Goal: Task Accomplishment & Management: Use online tool/utility

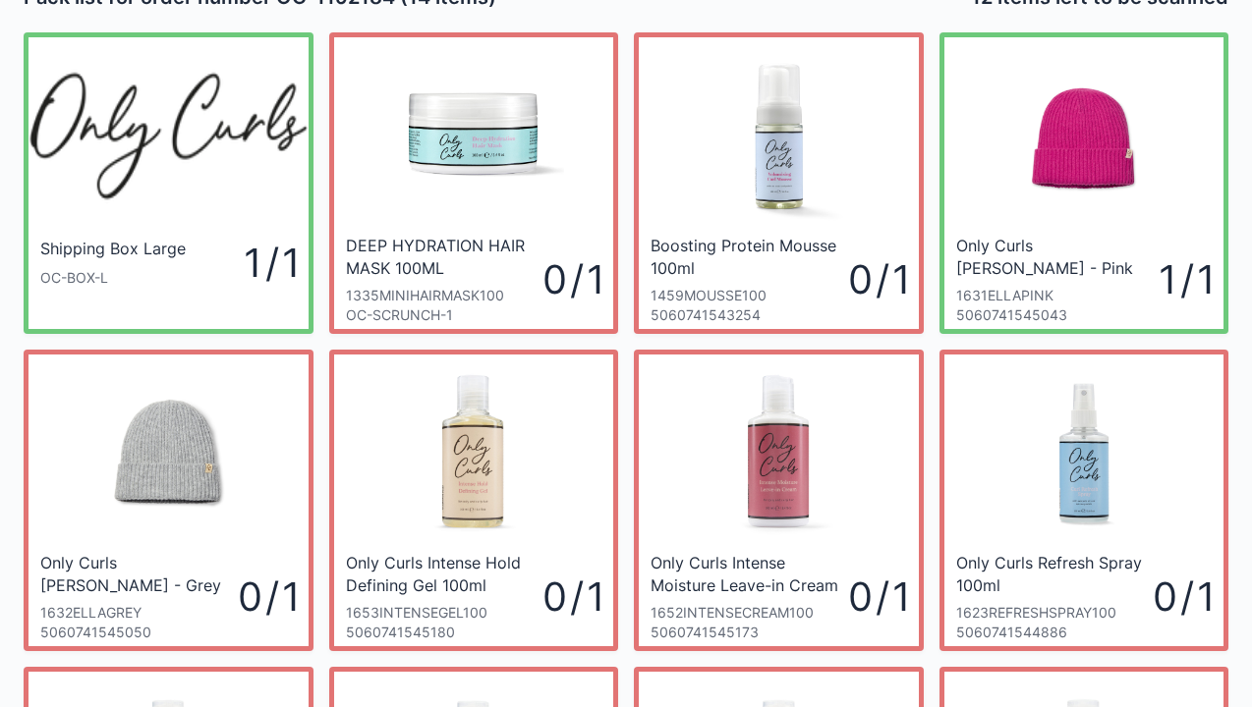
scroll to position [39, 0]
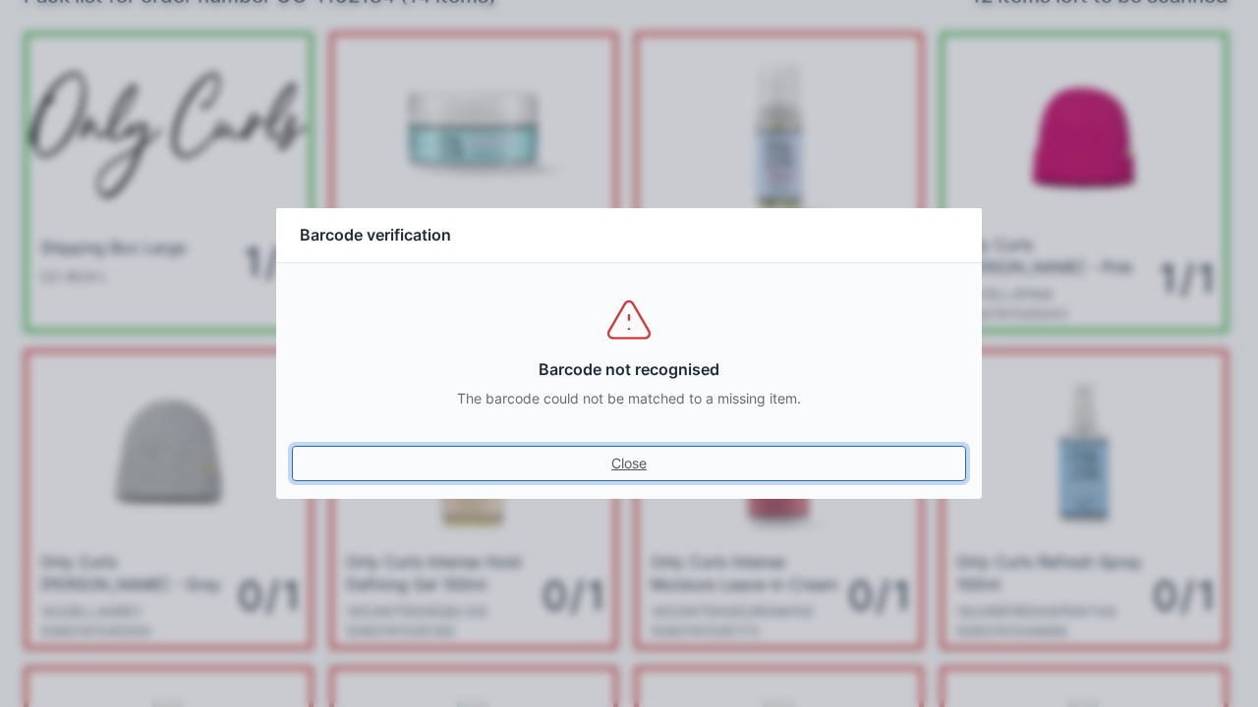
click at [612, 474] on link "Close" at bounding box center [629, 463] width 674 height 35
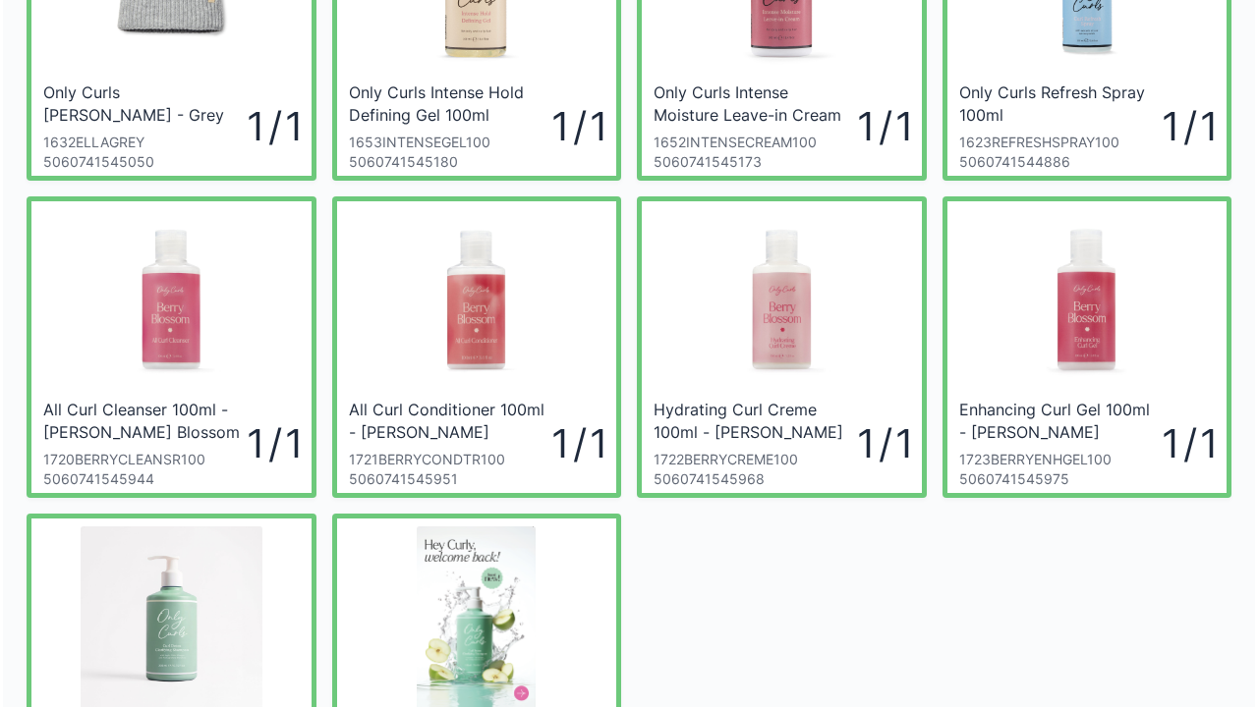
scroll to position [548, 0]
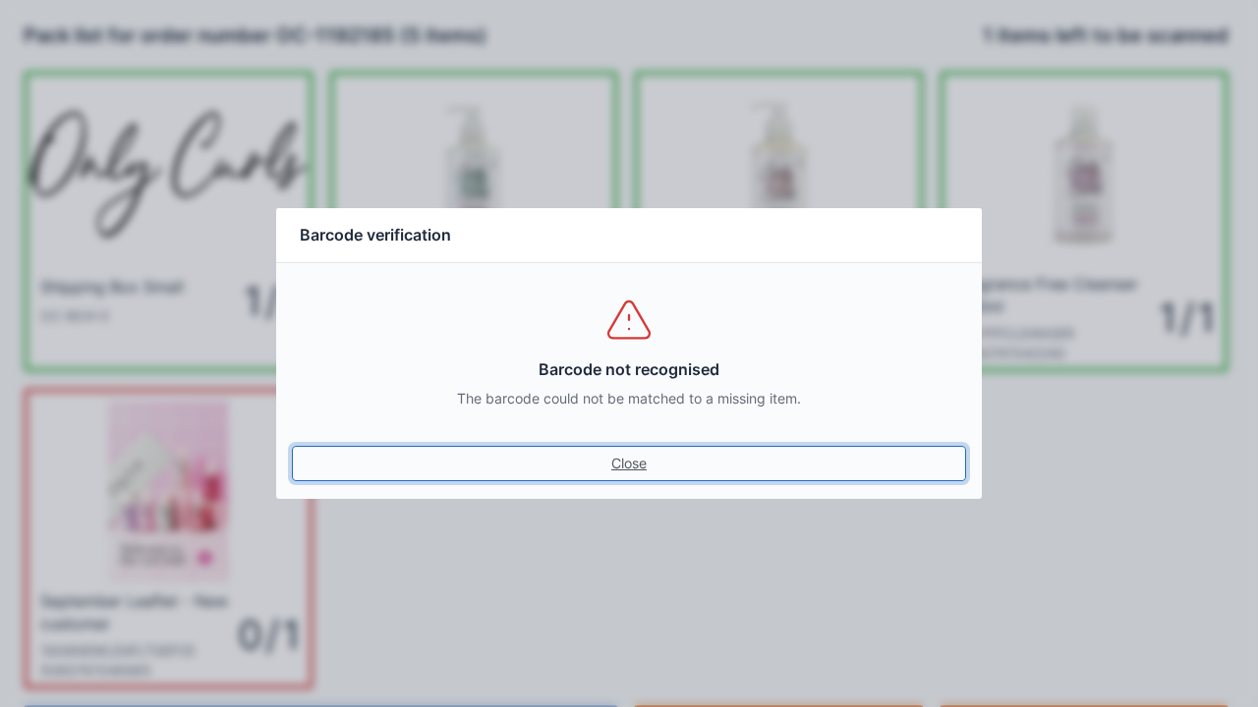
click at [633, 477] on link "Close" at bounding box center [629, 463] width 674 height 35
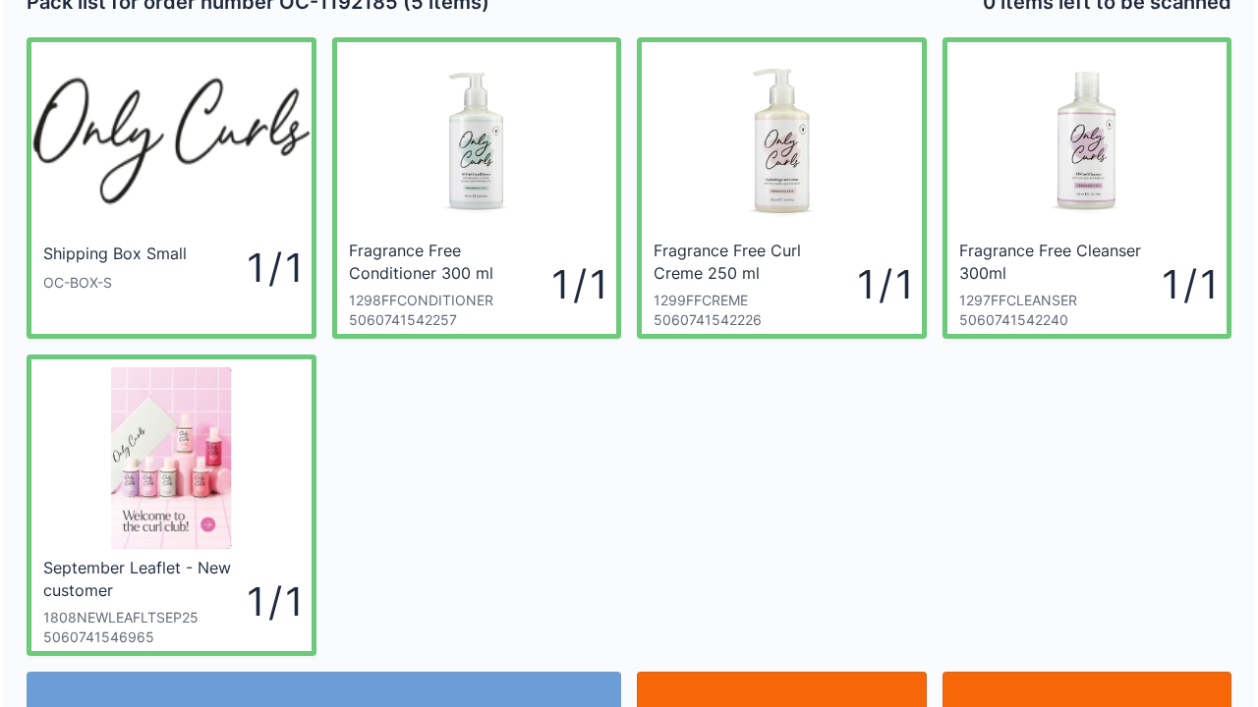
scroll to position [39, 0]
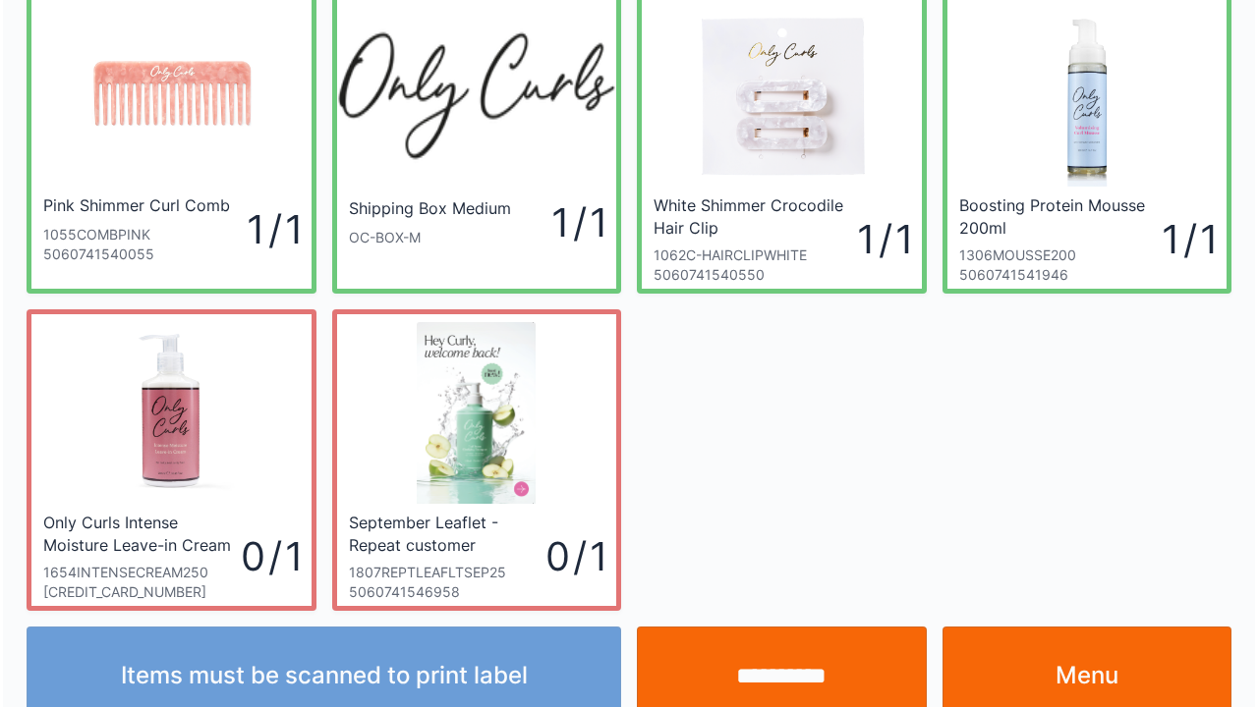
scroll to position [114, 0]
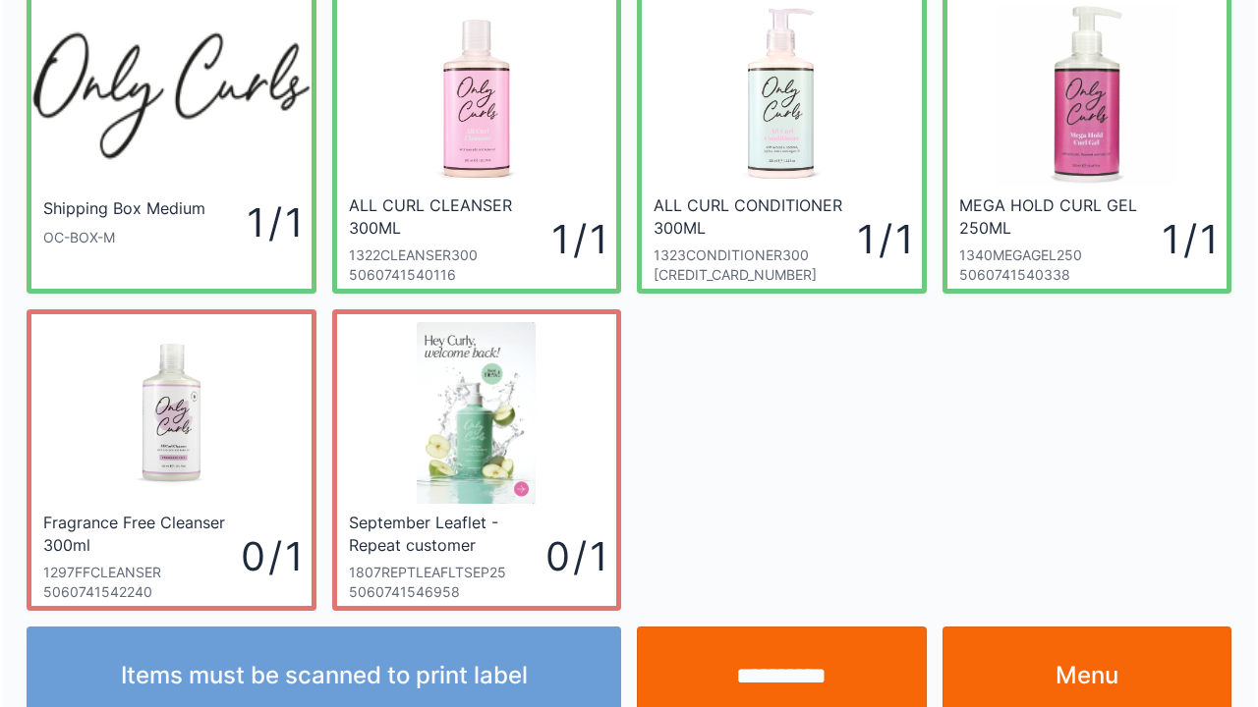
scroll to position [114, 0]
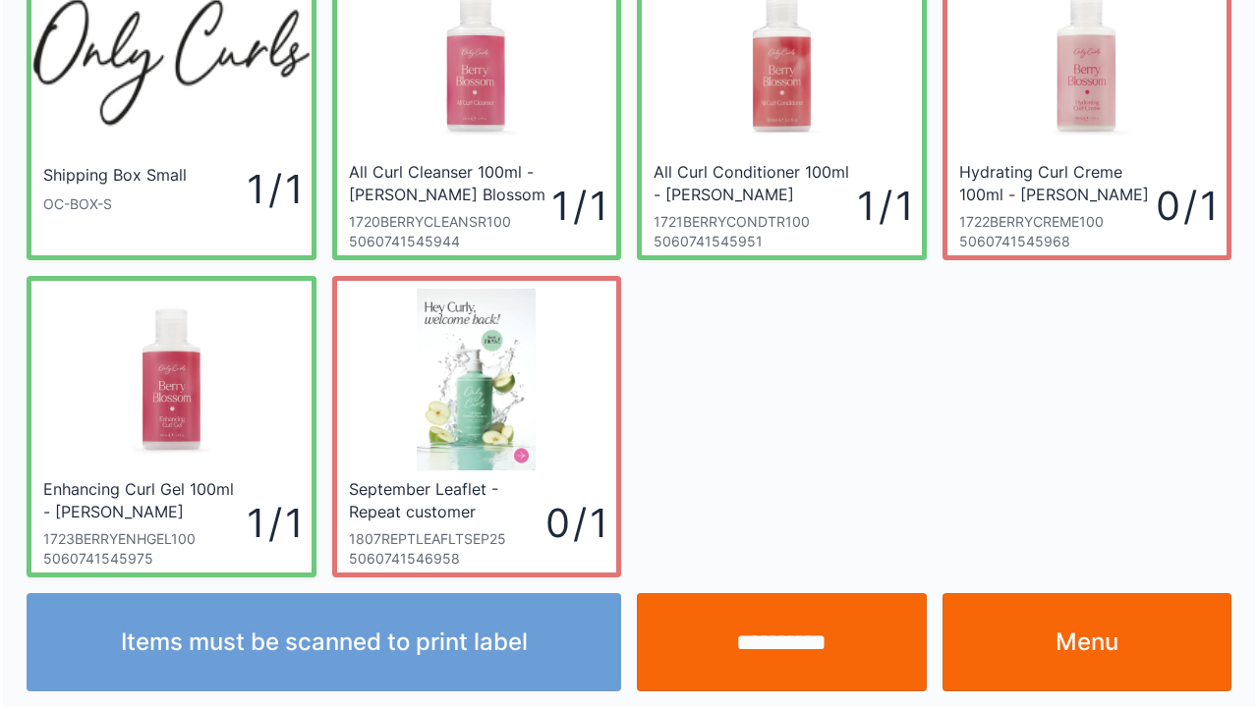
scroll to position [114, 0]
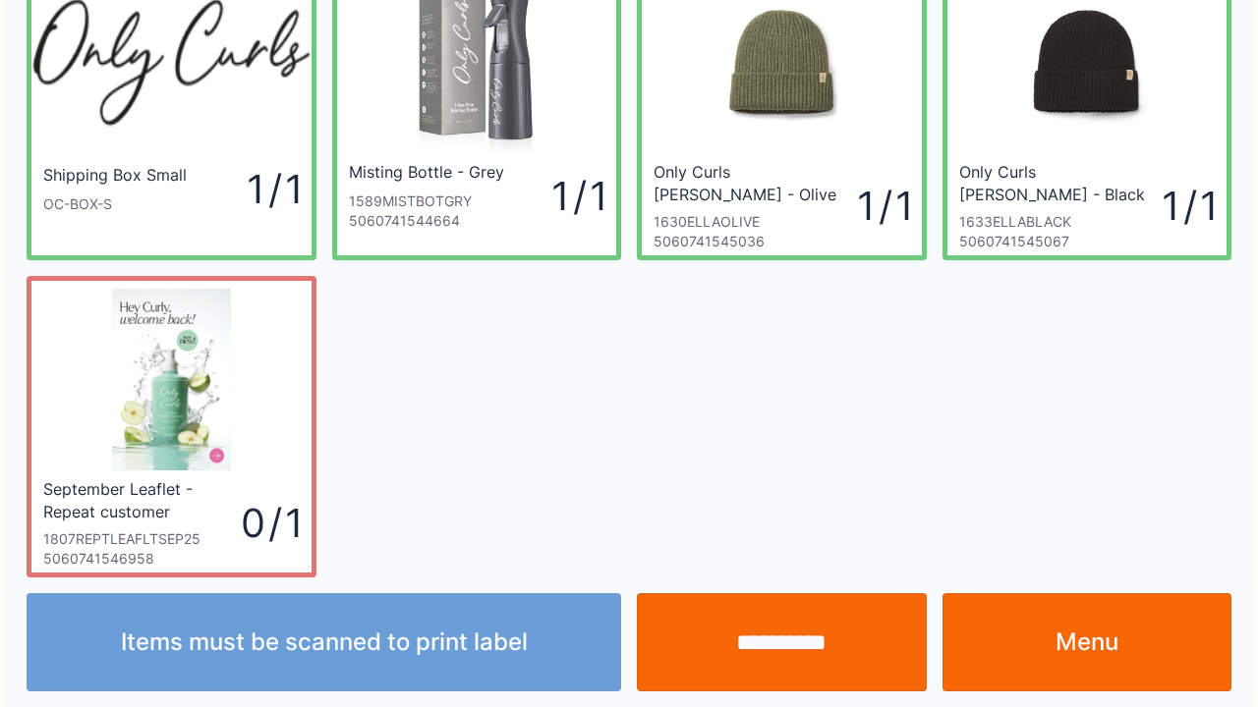
scroll to position [114, 0]
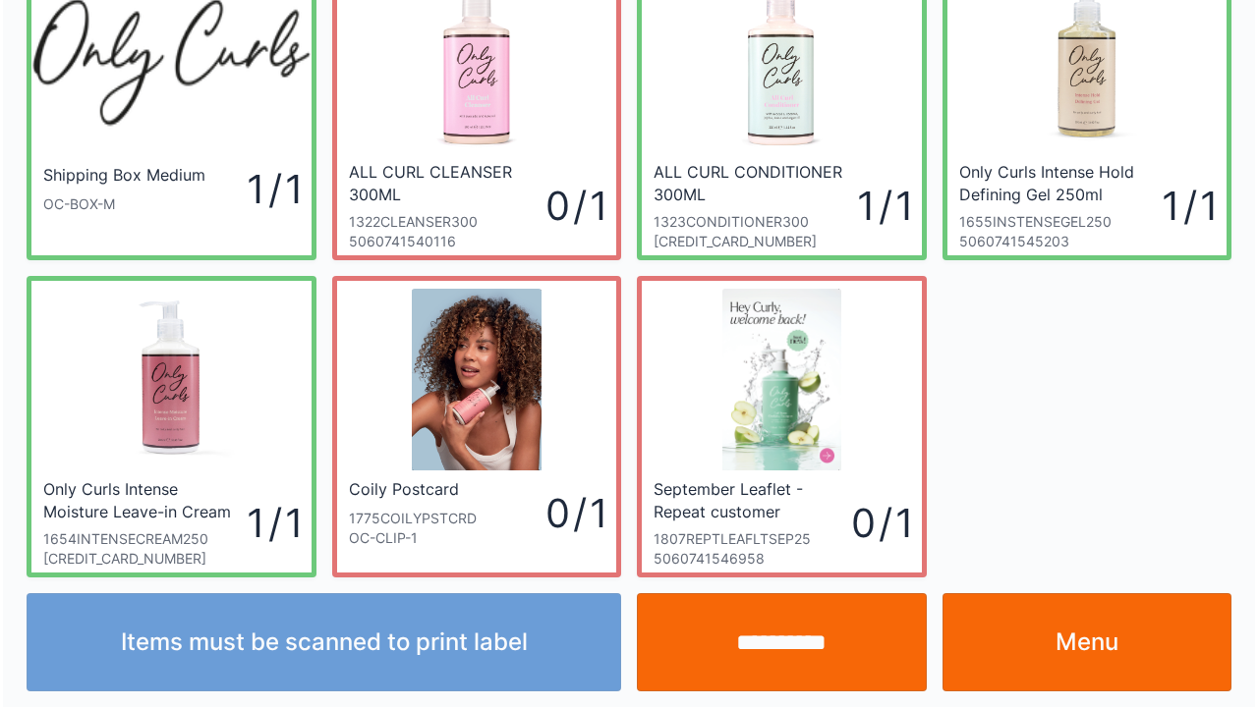
scroll to position [114, 0]
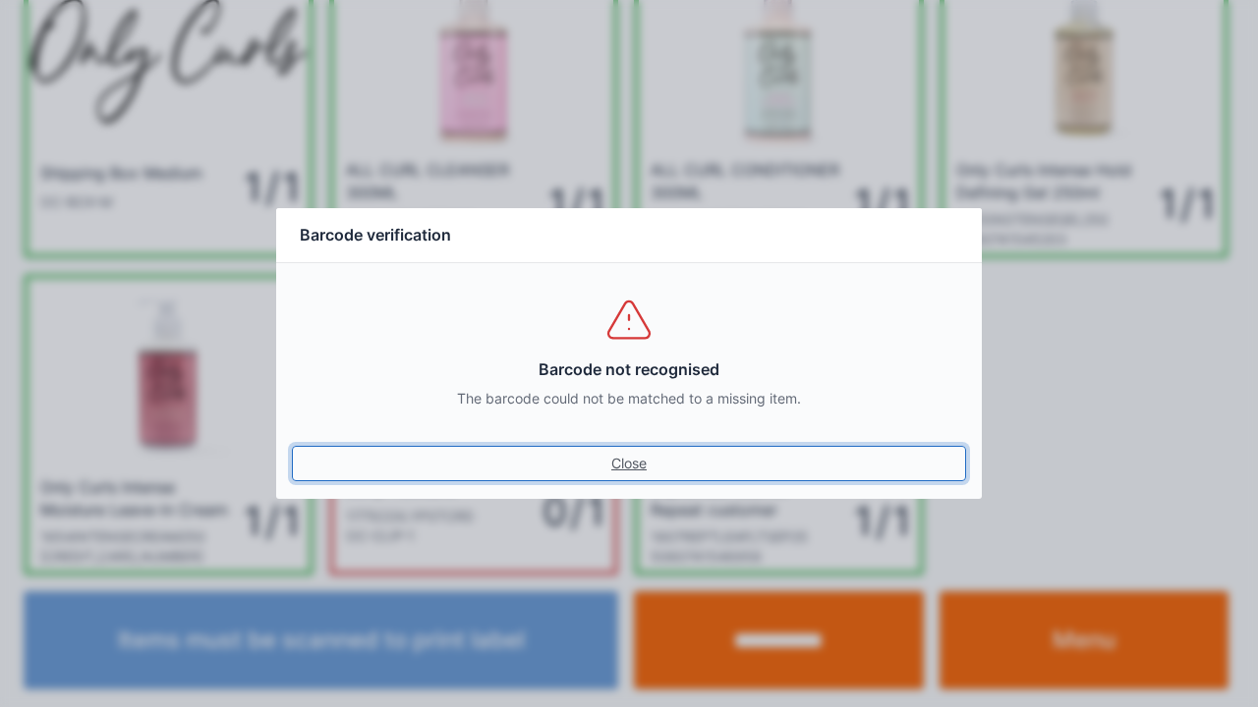
click at [633, 479] on link "Close" at bounding box center [629, 463] width 674 height 35
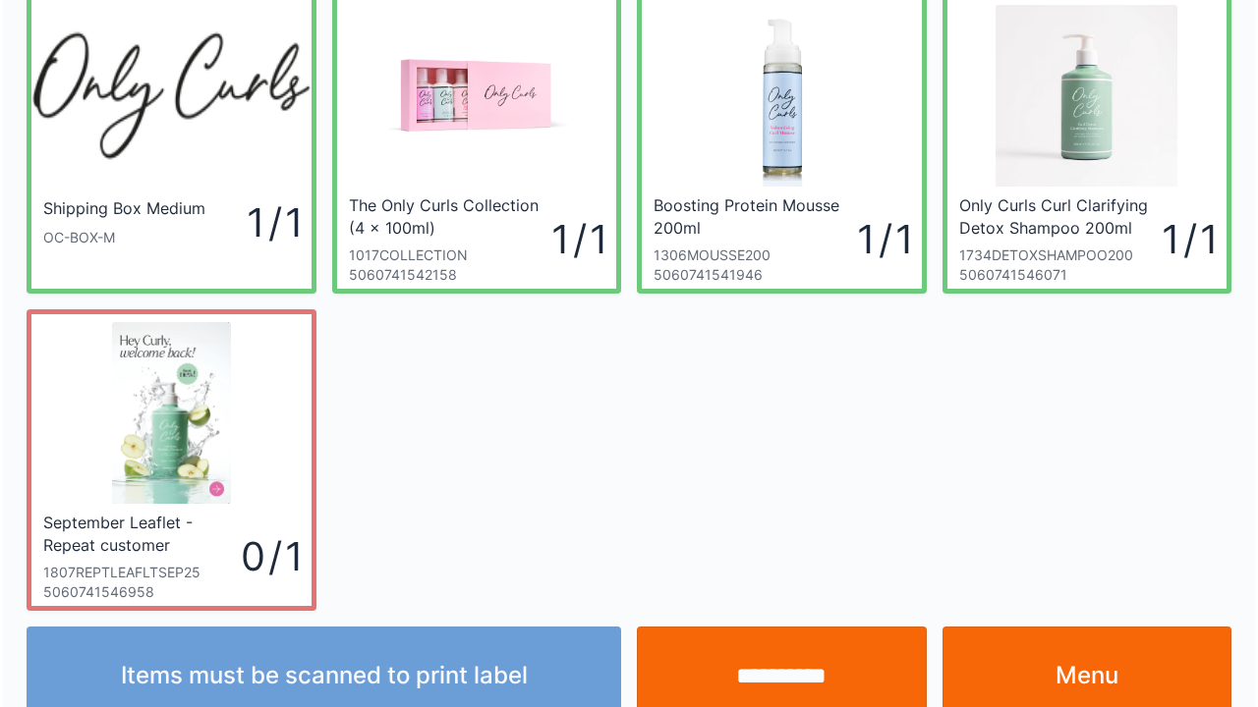
scroll to position [114, 0]
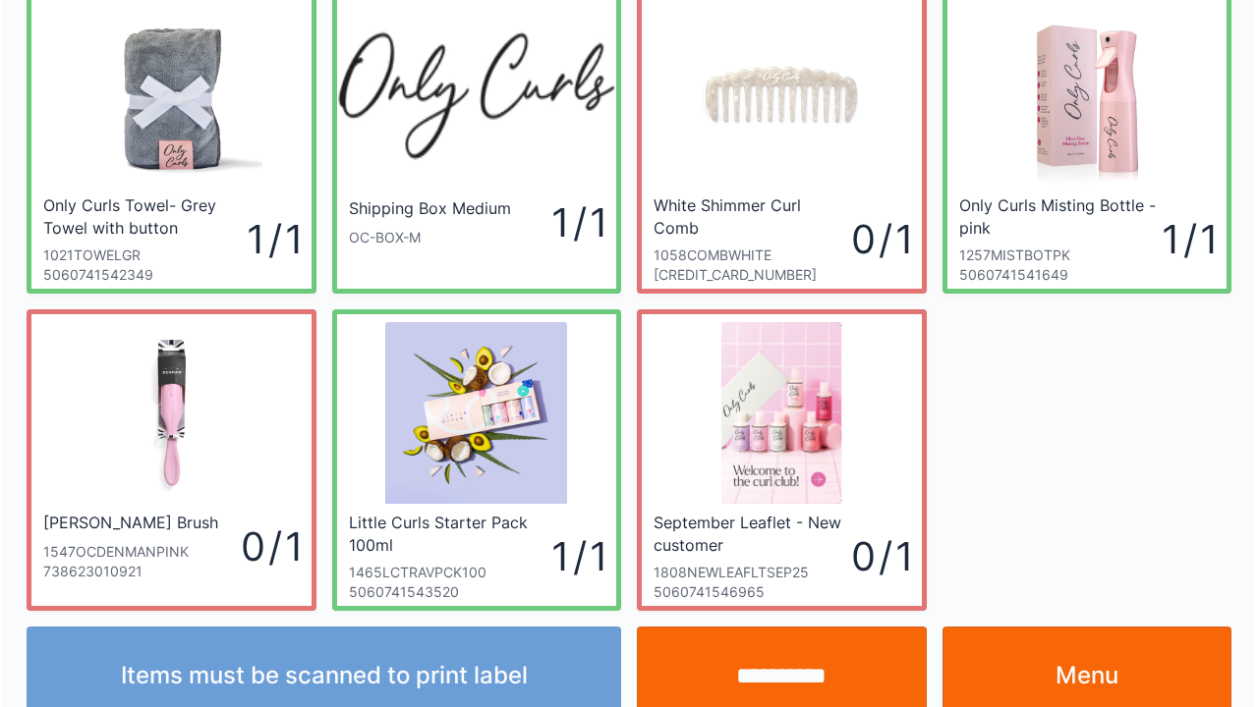
scroll to position [114, 0]
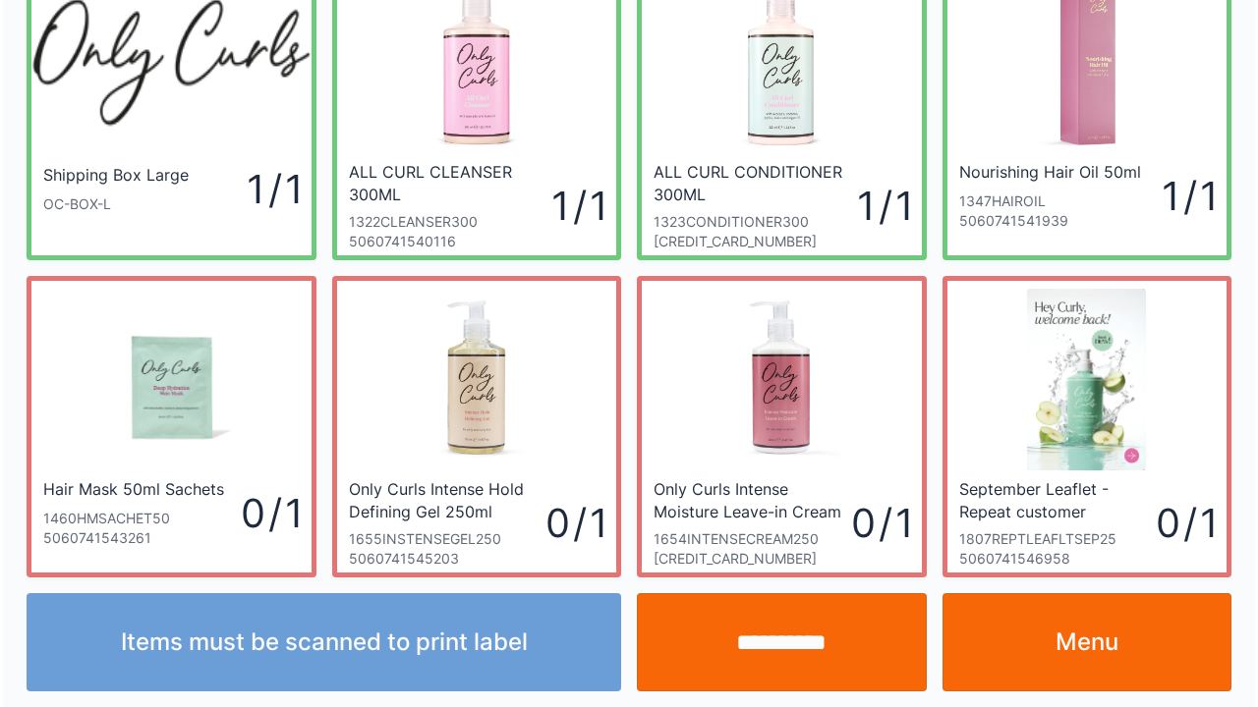
scroll to position [114, 0]
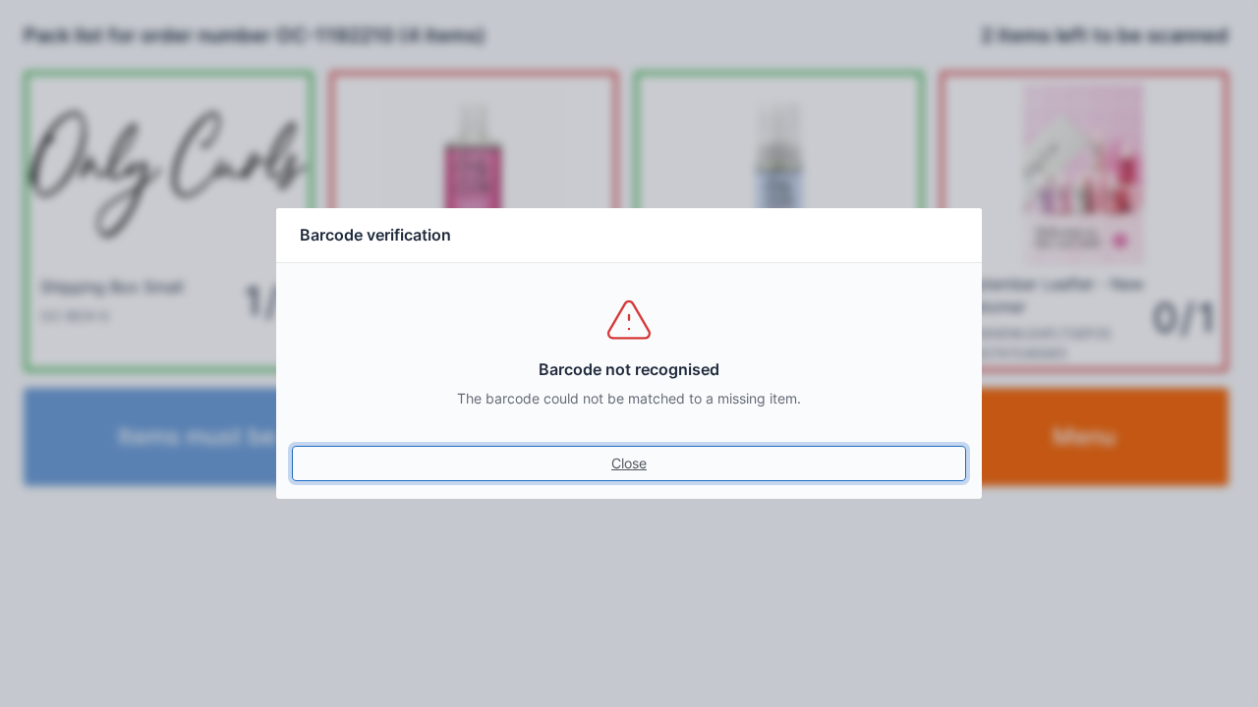
click at [595, 468] on link "Close" at bounding box center [629, 463] width 674 height 35
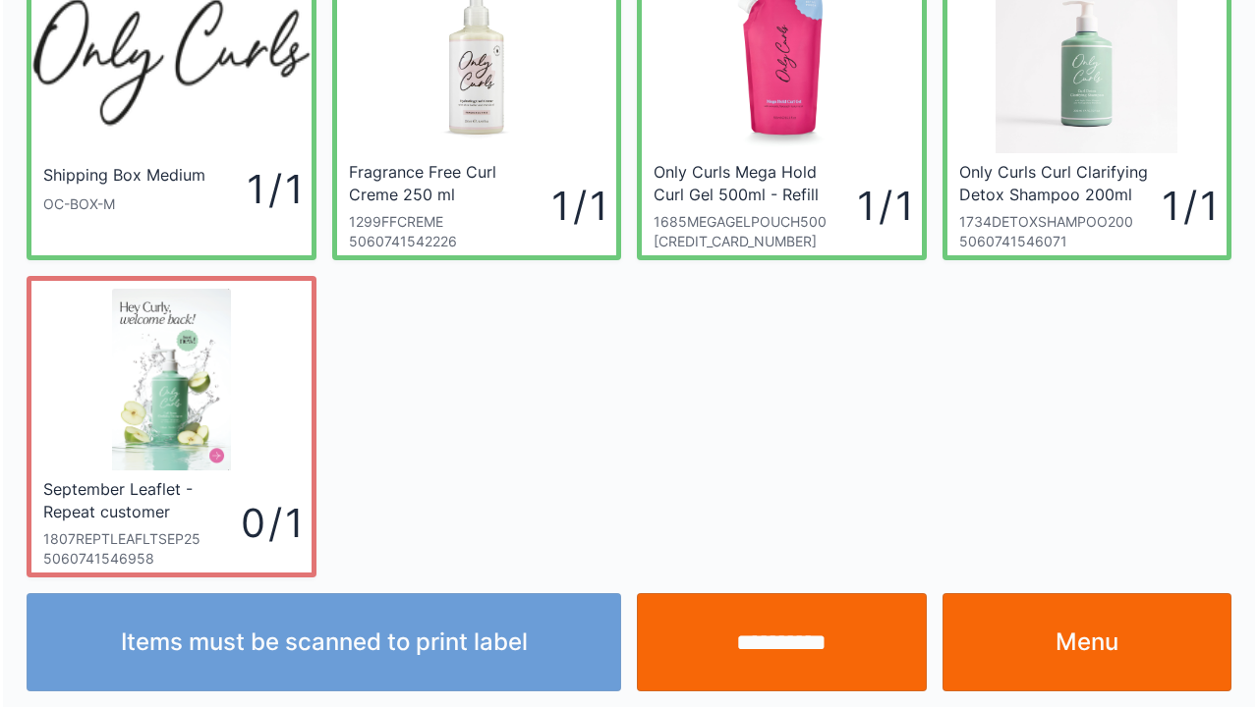
scroll to position [114, 0]
